Goal: Navigation & Orientation: Find specific page/section

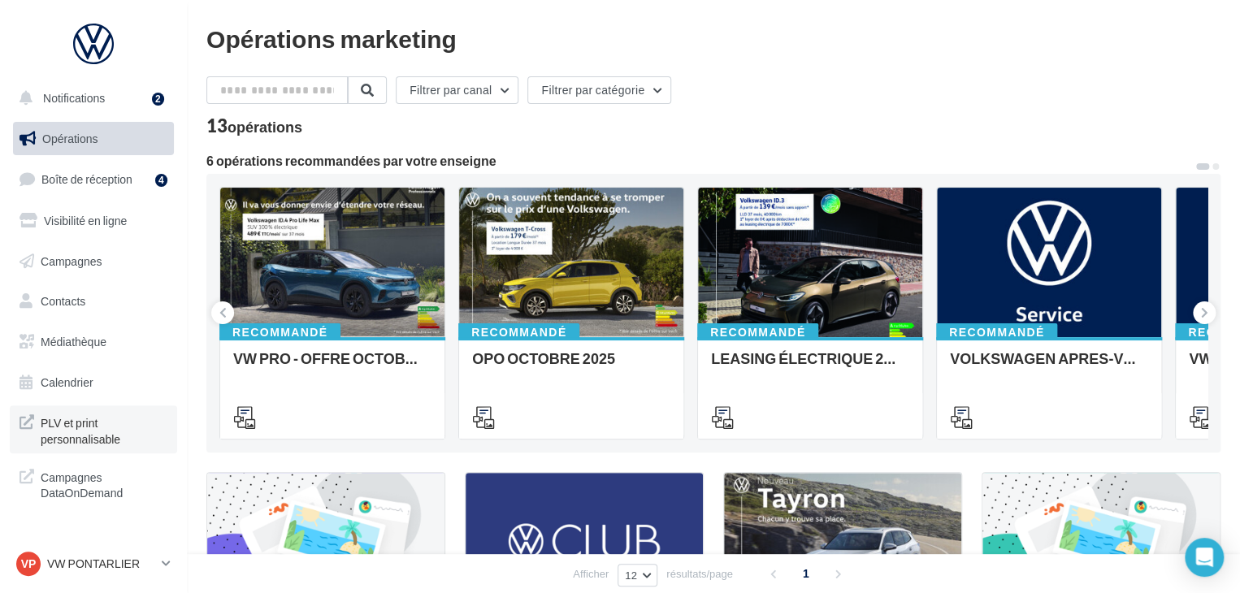
click at [94, 421] on span "PLV et print personnalisable" at bounding box center [104, 429] width 127 height 35
click at [169, 563] on icon at bounding box center [166, 564] width 9 height 14
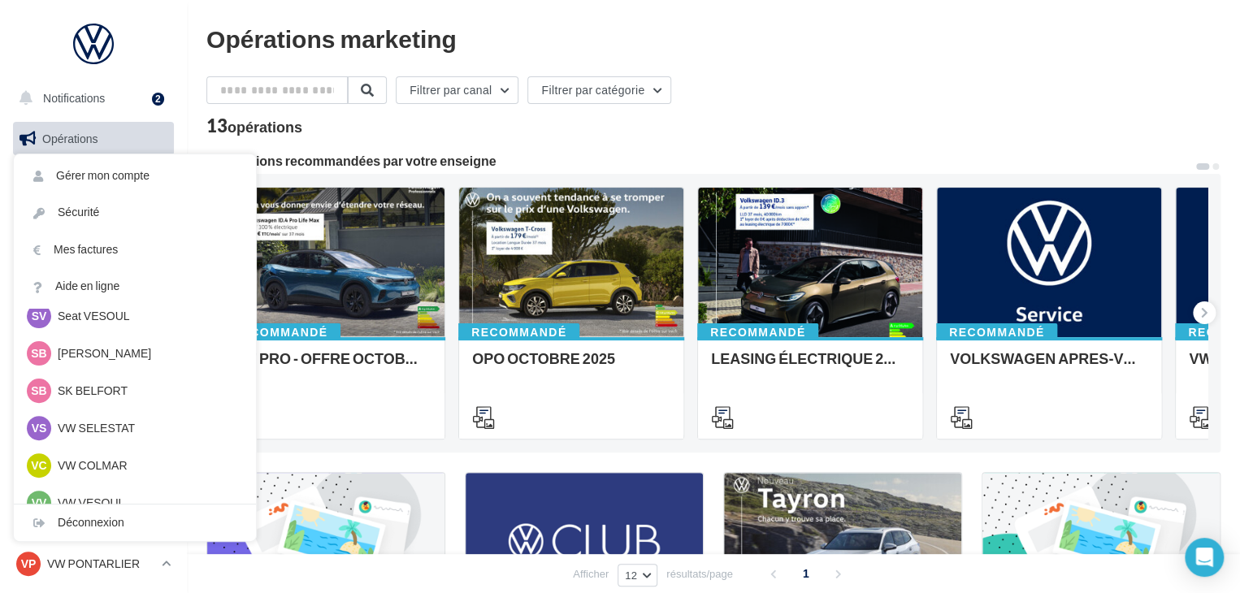
scroll to position [325, 0]
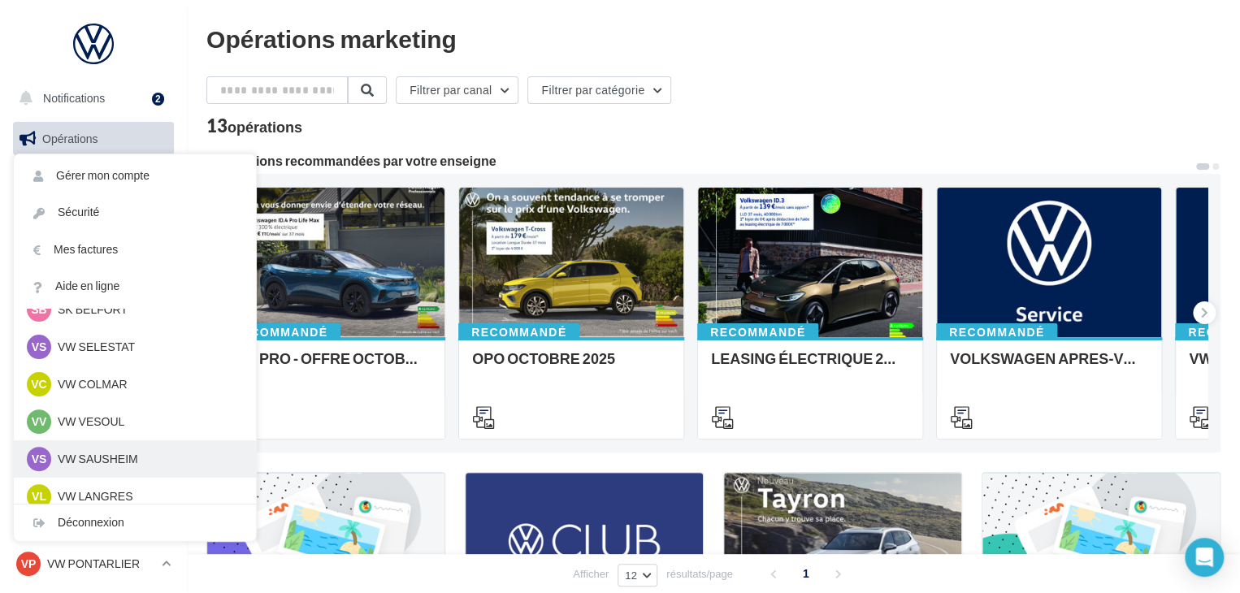
click at [111, 444] on div "VS VW SAUSHEIM vw-sau-rob" at bounding box center [135, 459] width 242 height 37
click at [111, 457] on p "VW SAUSHEIM" at bounding box center [147, 459] width 179 height 16
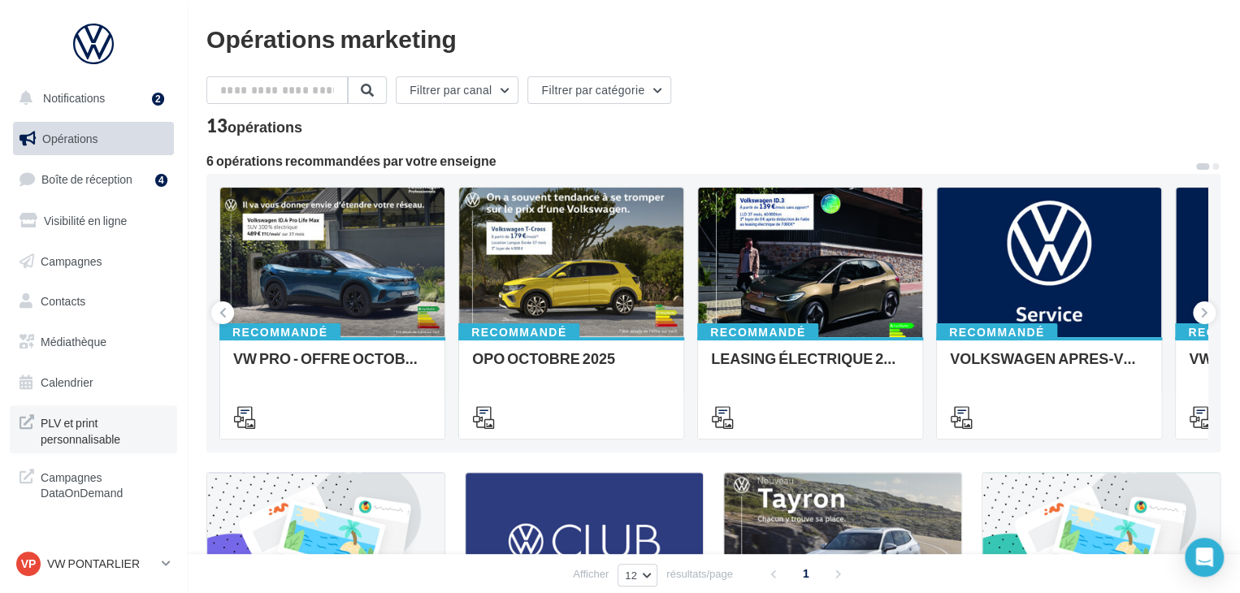
click at [82, 433] on span "PLV et print personnalisable" at bounding box center [104, 429] width 127 height 35
click at [172, 554] on link "VP VW PONTARLIER vw-pon-rob" at bounding box center [93, 564] width 161 height 31
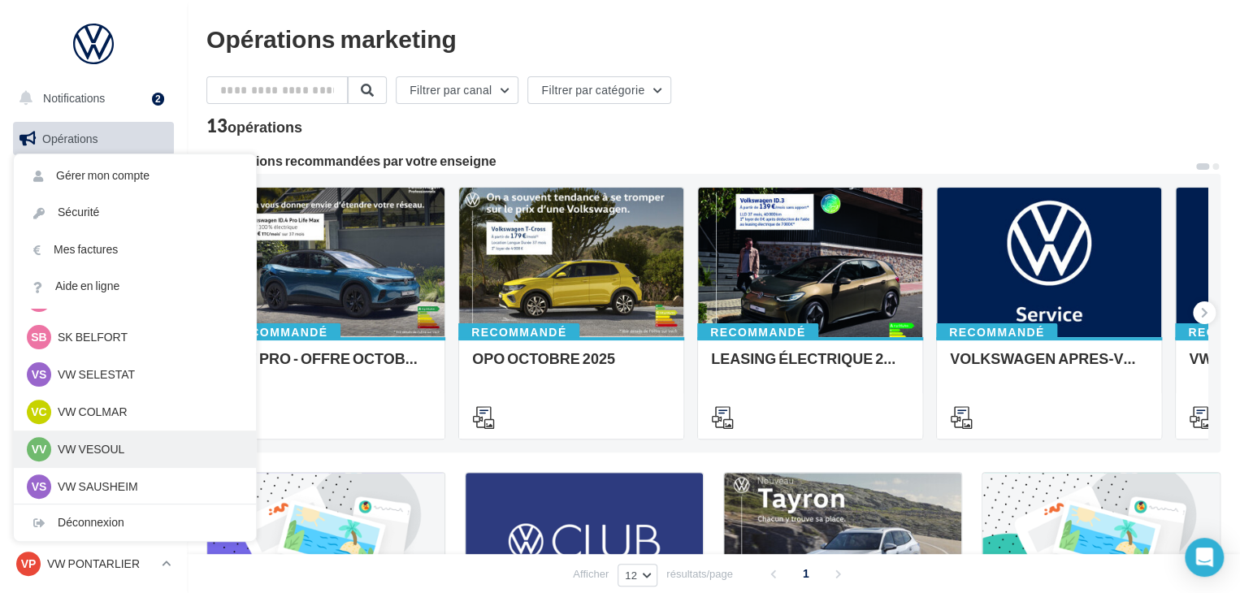
scroll to position [325, 0]
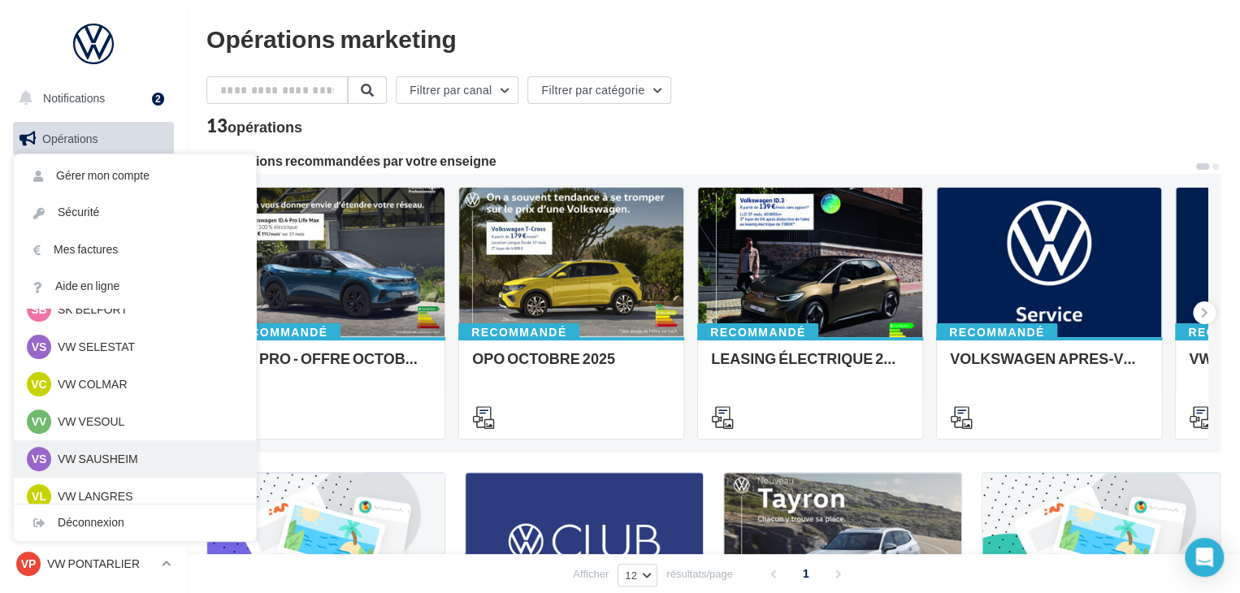
click at [109, 451] on p "VW SAUSHEIM" at bounding box center [147, 459] width 179 height 16
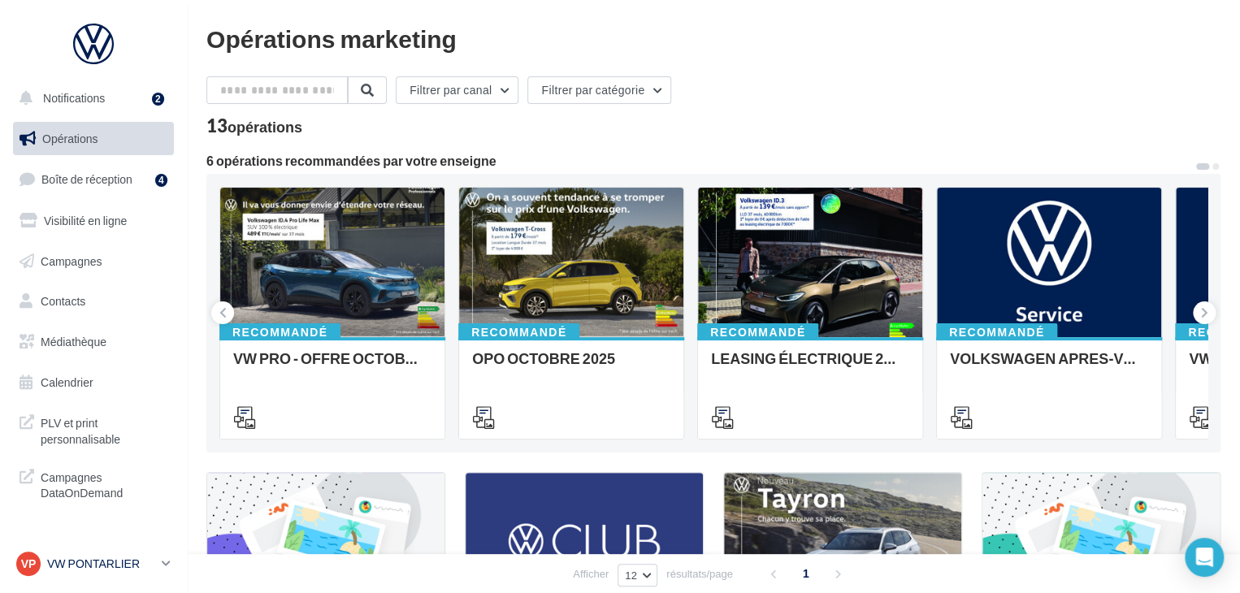
click at [114, 550] on link "VP VW PONTARLIER vw-pon-rob" at bounding box center [93, 564] width 161 height 31
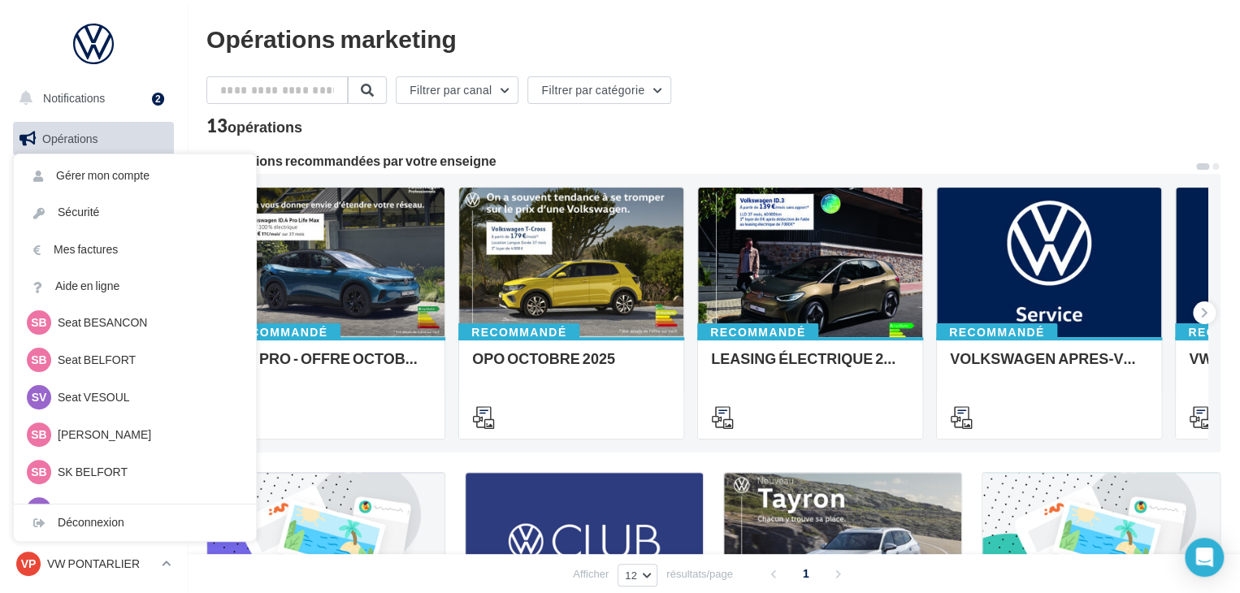
scroll to position [325, 0]
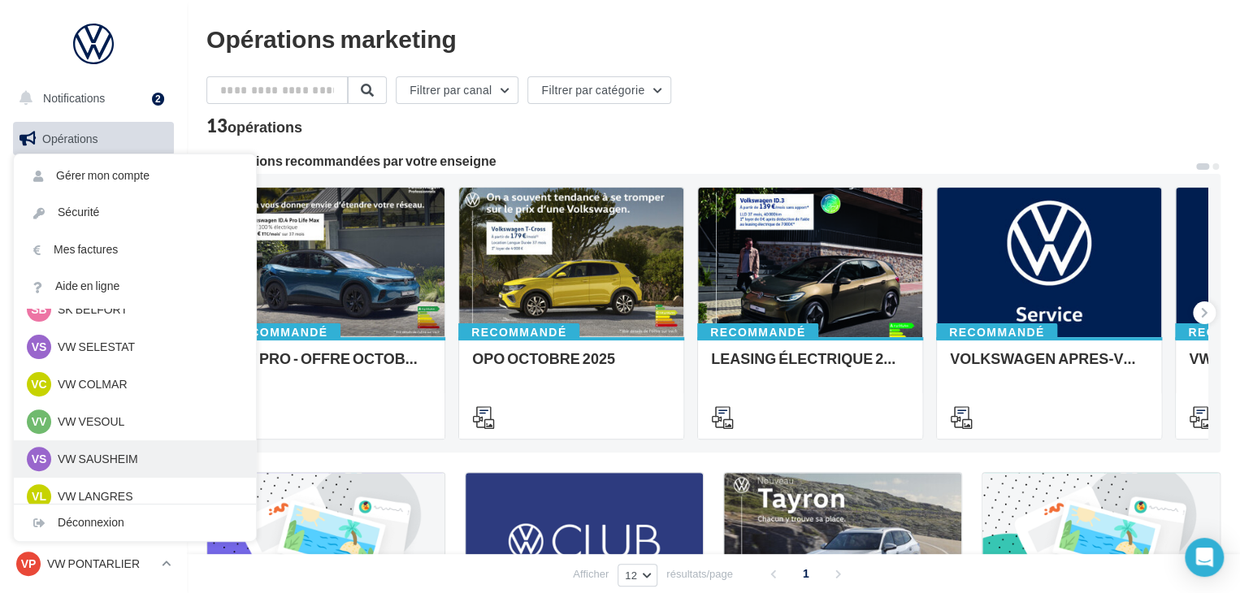
click at [110, 458] on p "VW SAUSHEIM" at bounding box center [147, 459] width 179 height 16
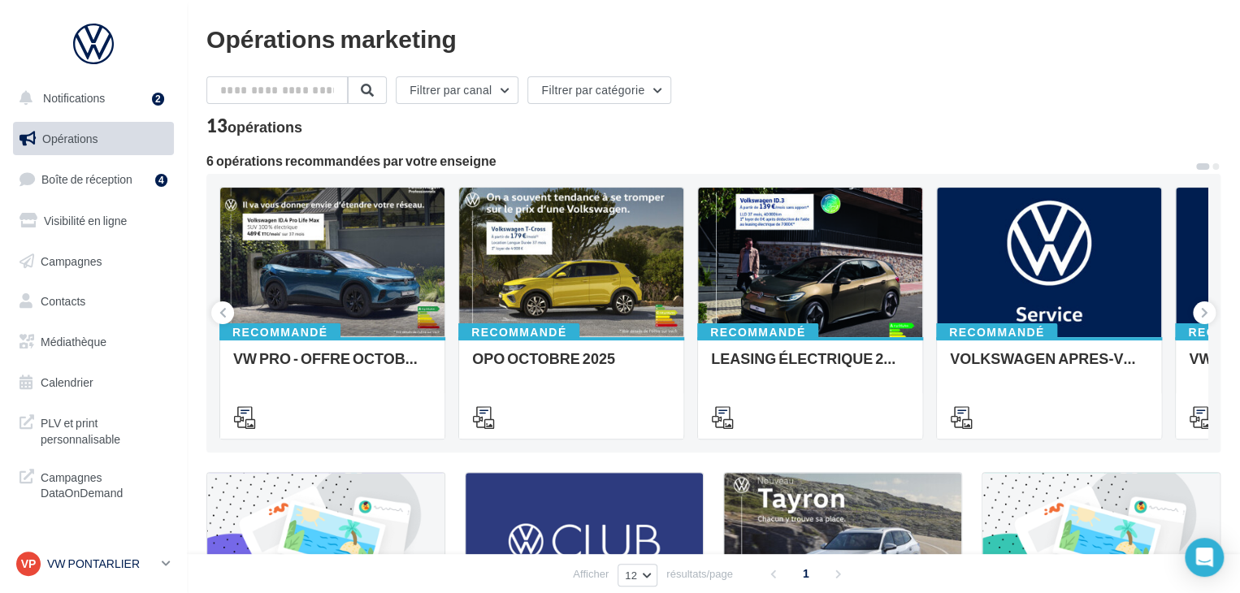
click at [106, 568] on p "VW PONTARLIER" at bounding box center [101, 564] width 108 height 16
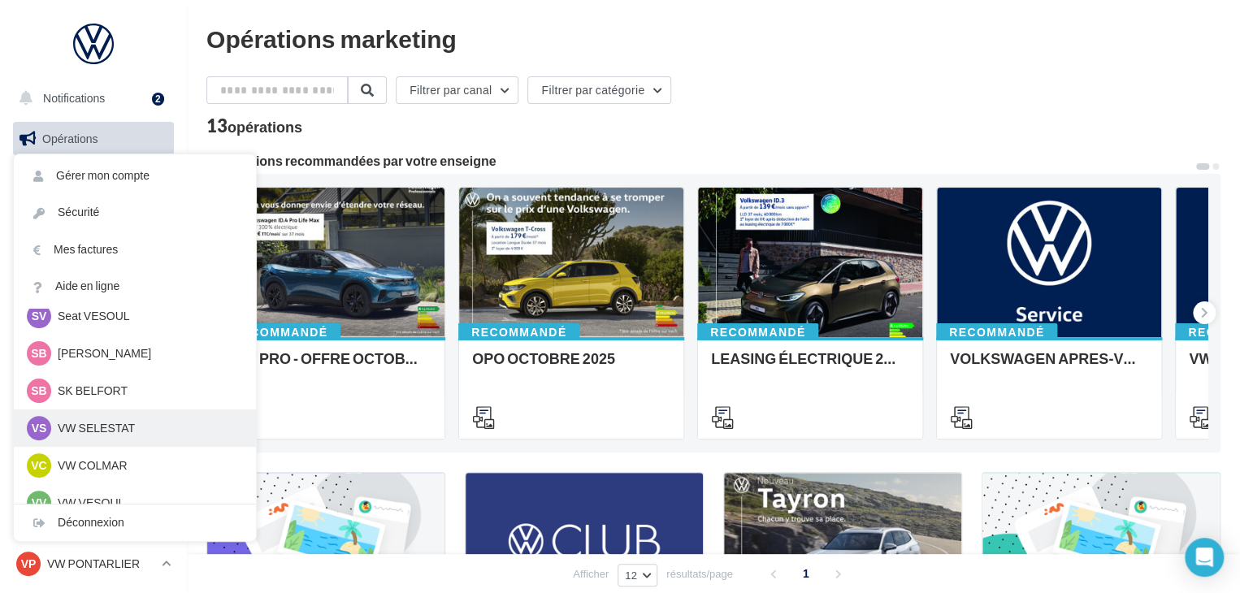
scroll to position [325, 0]
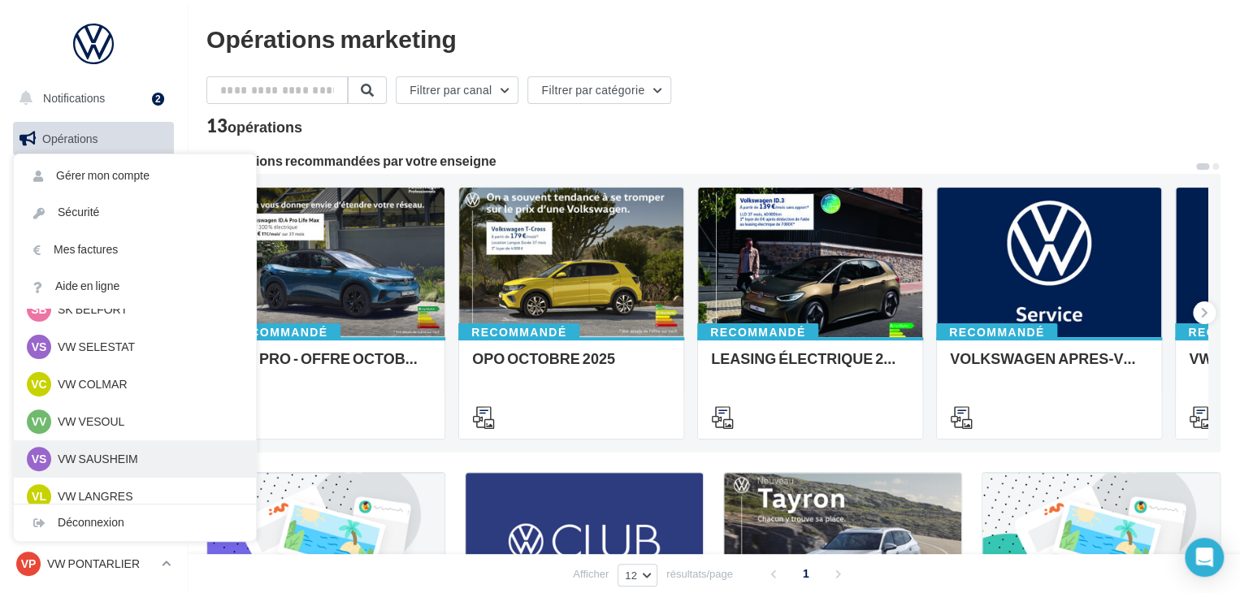
click at [141, 462] on p "VW SAUSHEIM" at bounding box center [147, 459] width 179 height 16
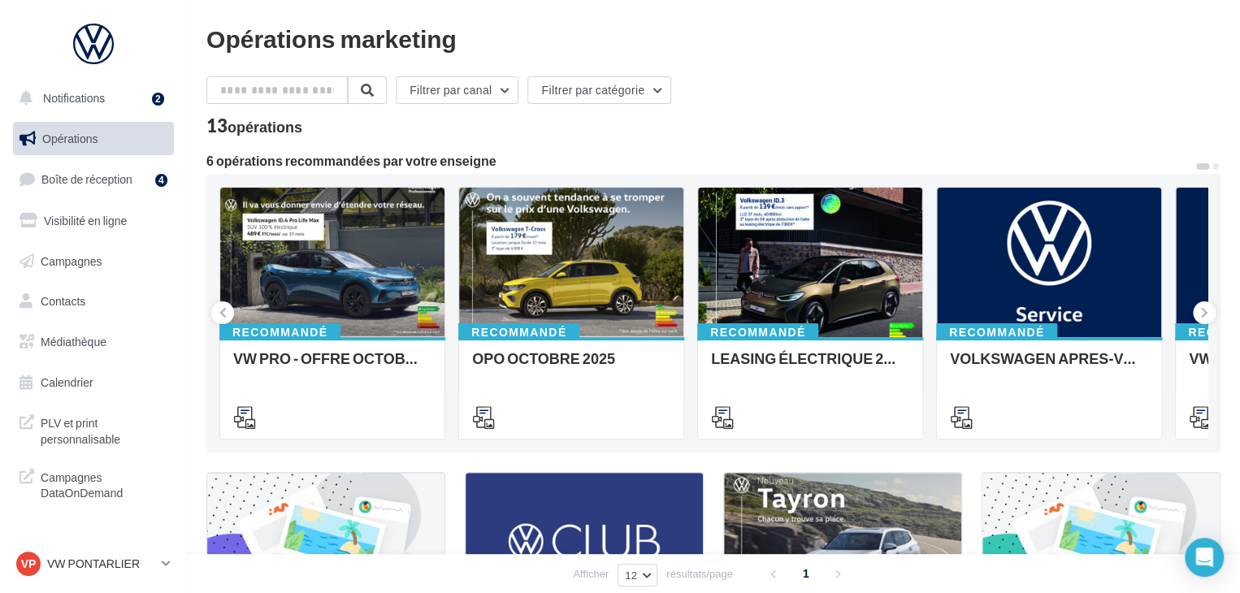
drag, startPoint x: 161, startPoint y: 558, endPoint x: 159, endPoint y: 542, distance: 15.5
click at [161, 558] on link "VP VW PONTARLIER vw-pon-rob" at bounding box center [93, 564] width 161 height 31
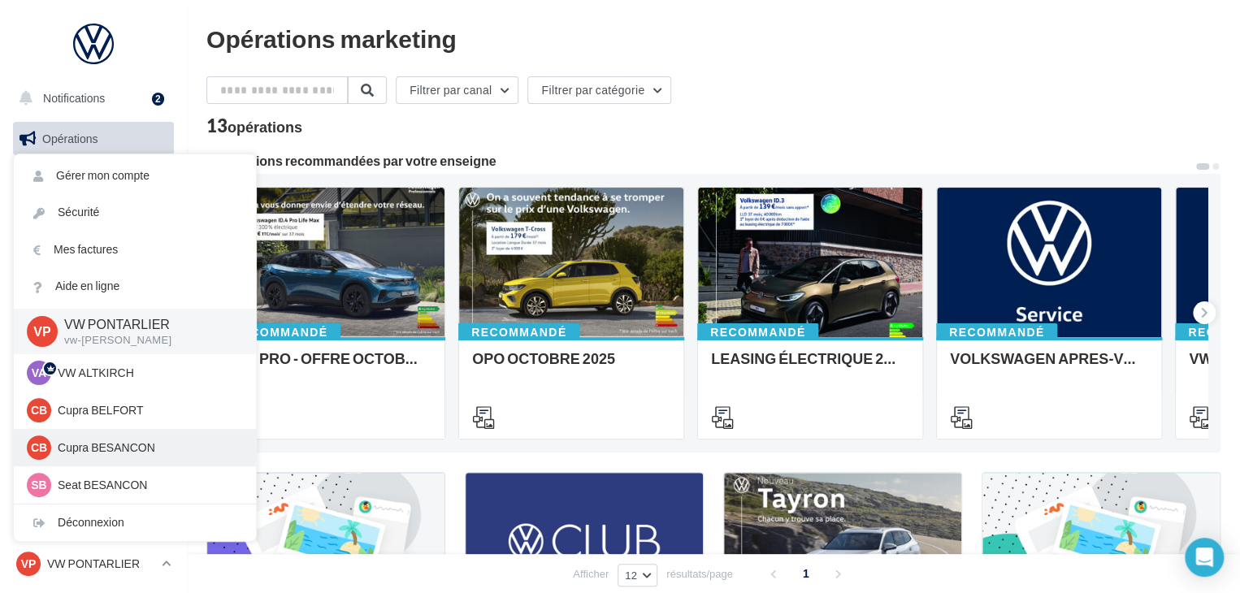
scroll to position [325, 0]
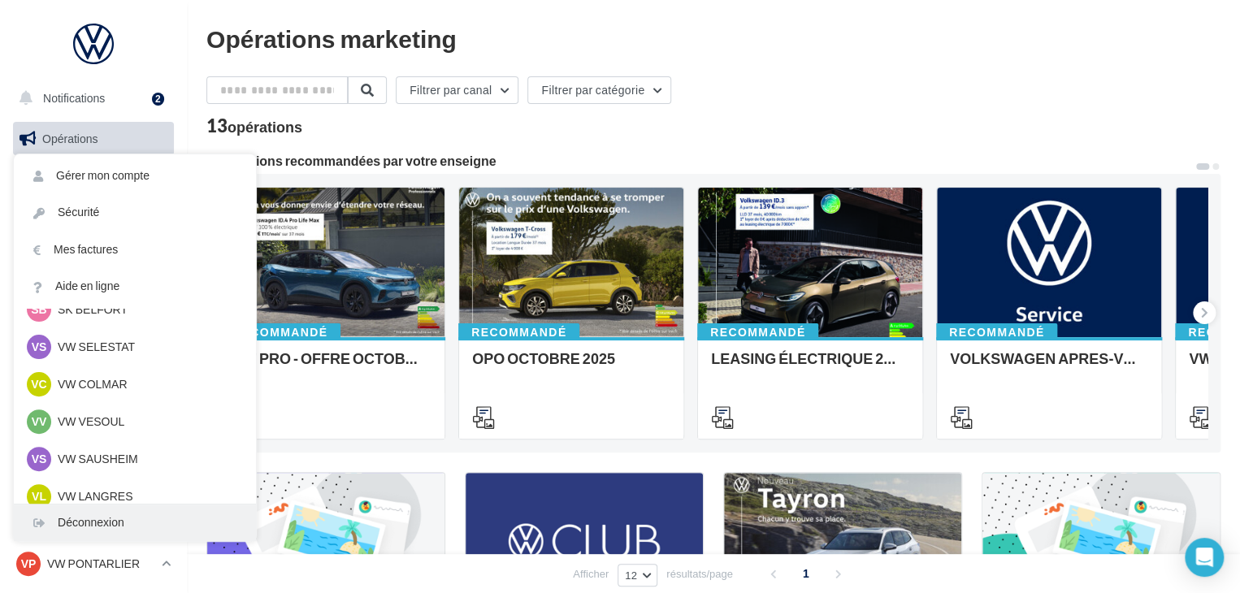
click at [115, 521] on div "Déconnexion" at bounding box center [135, 523] width 242 height 37
